Goal: Information Seeking & Learning: Learn about a topic

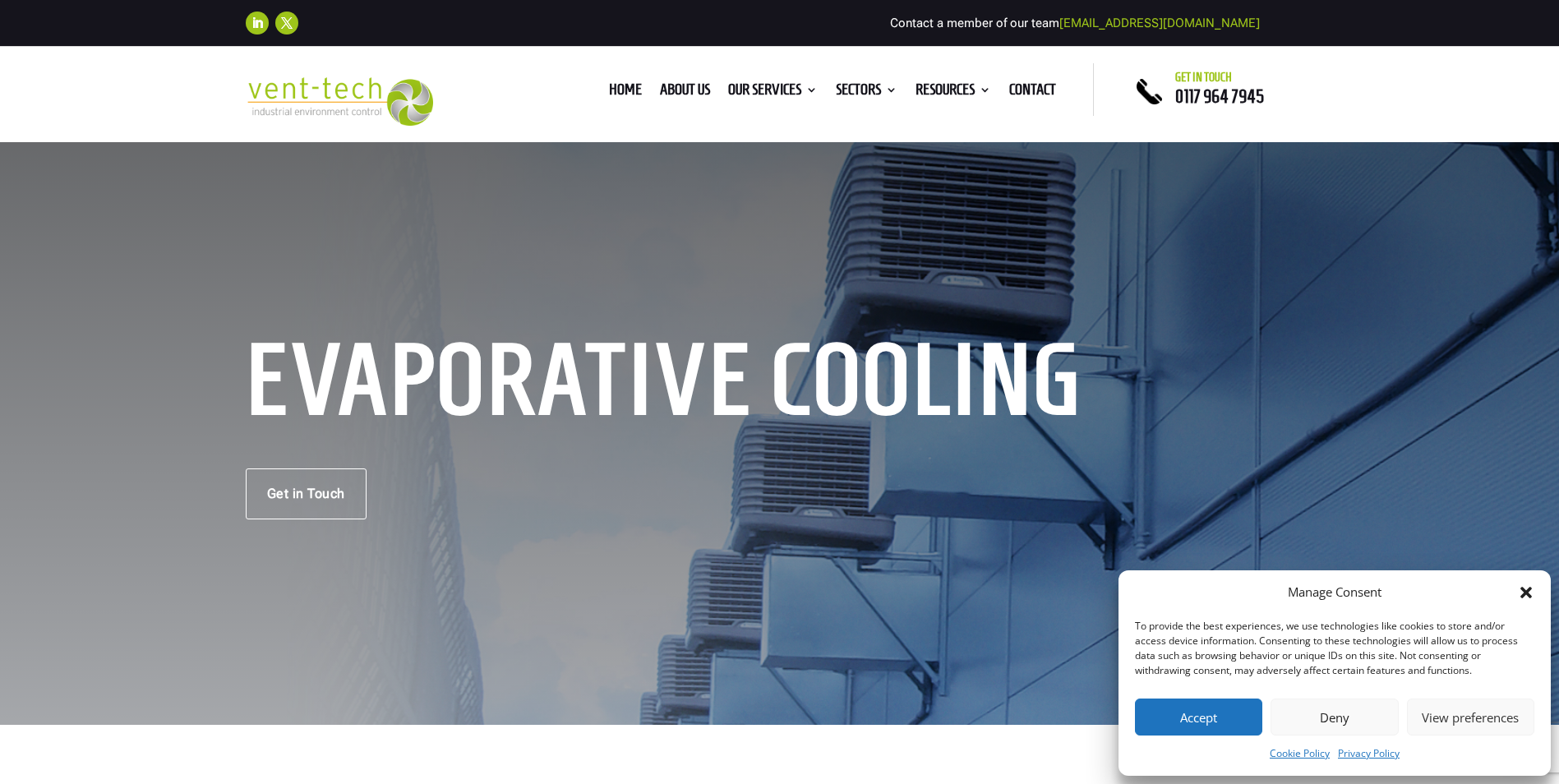
click at [1531, 591] on icon "Close dialog" at bounding box center [1526, 592] width 16 height 16
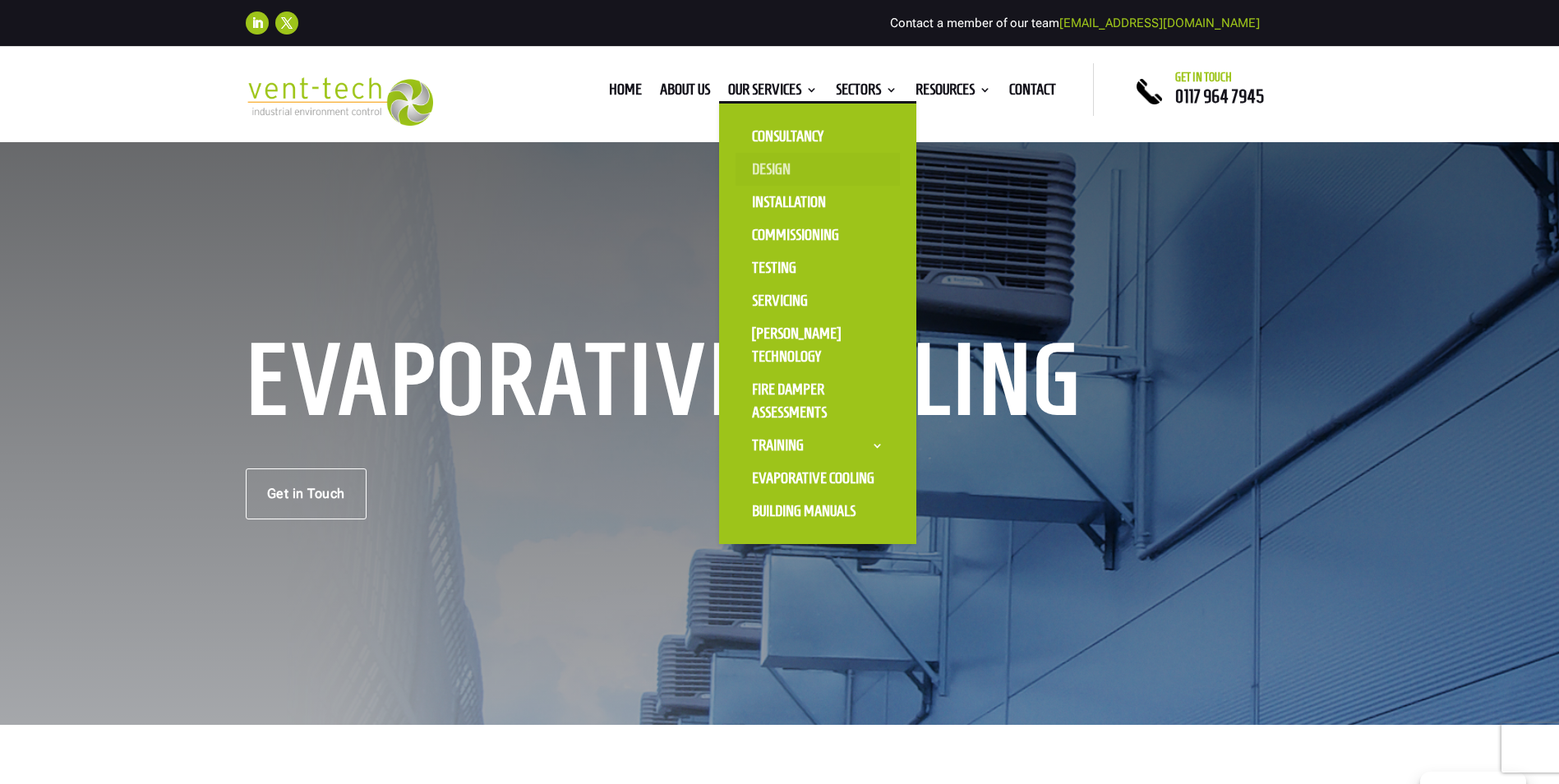
click at [780, 169] on link "Design" at bounding box center [818, 169] width 165 height 33
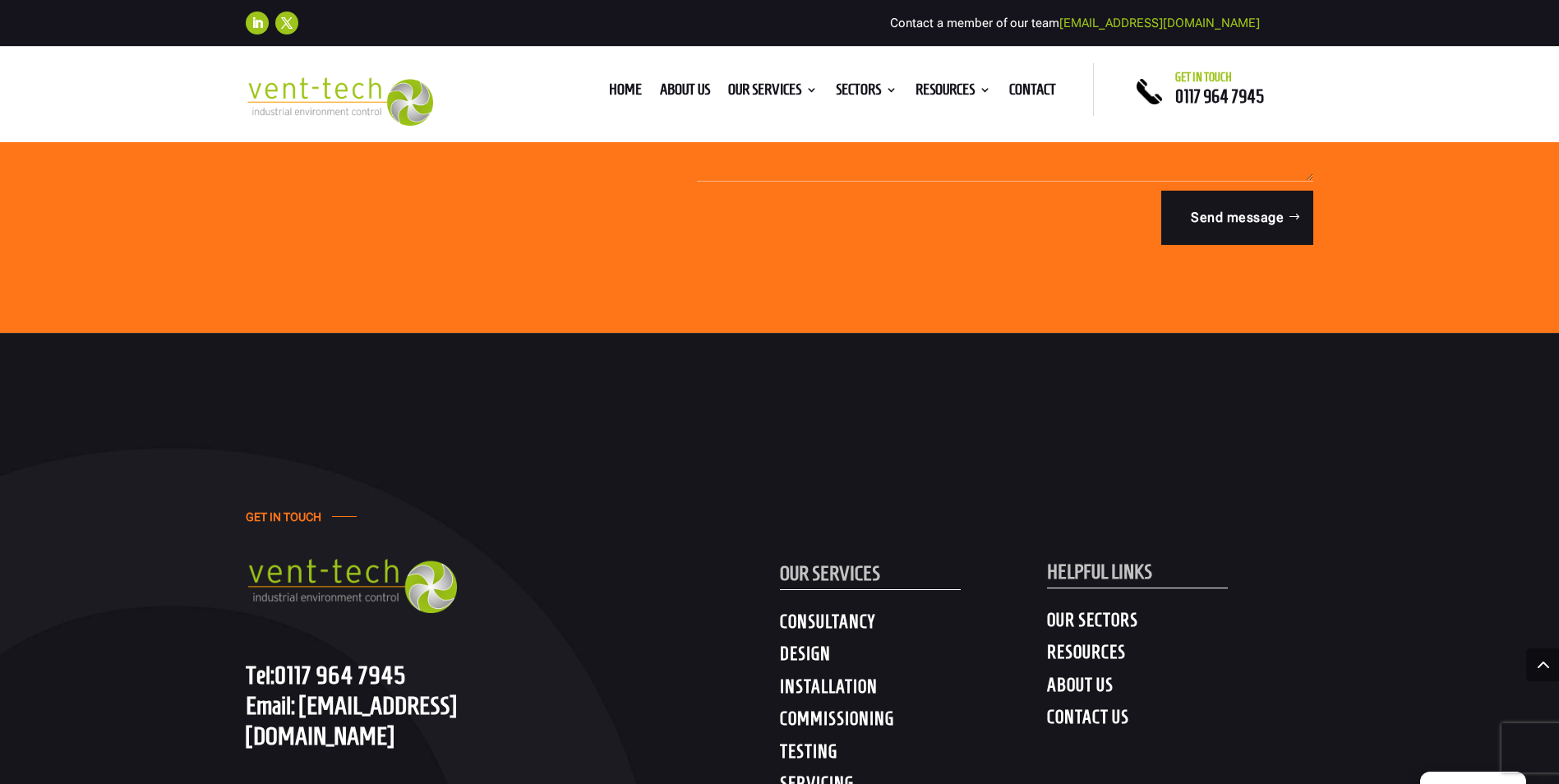
scroll to position [5875, 0]
